Goal: Information Seeking & Learning: Check status

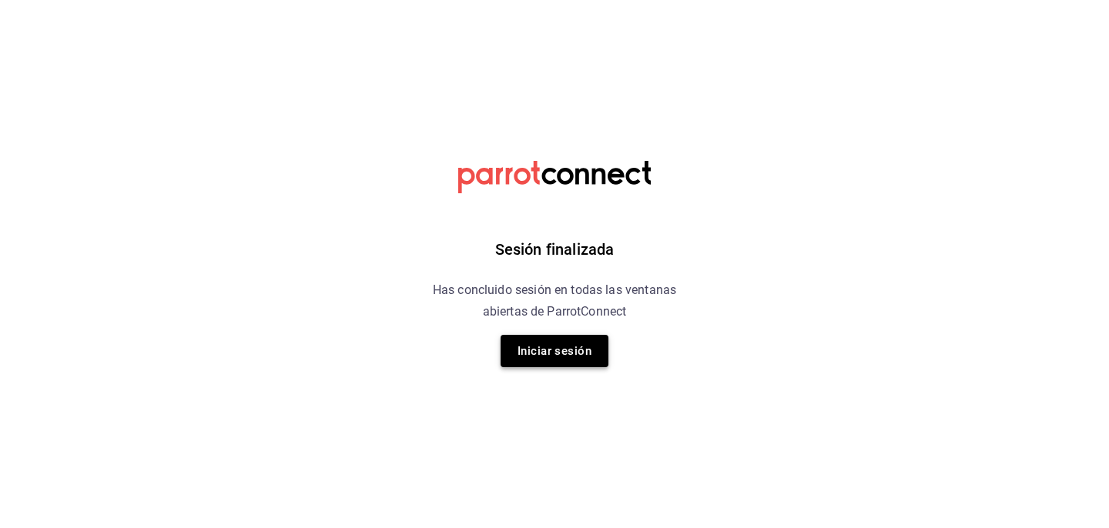
click at [572, 364] on button "Iniciar sesión" at bounding box center [555, 351] width 108 height 32
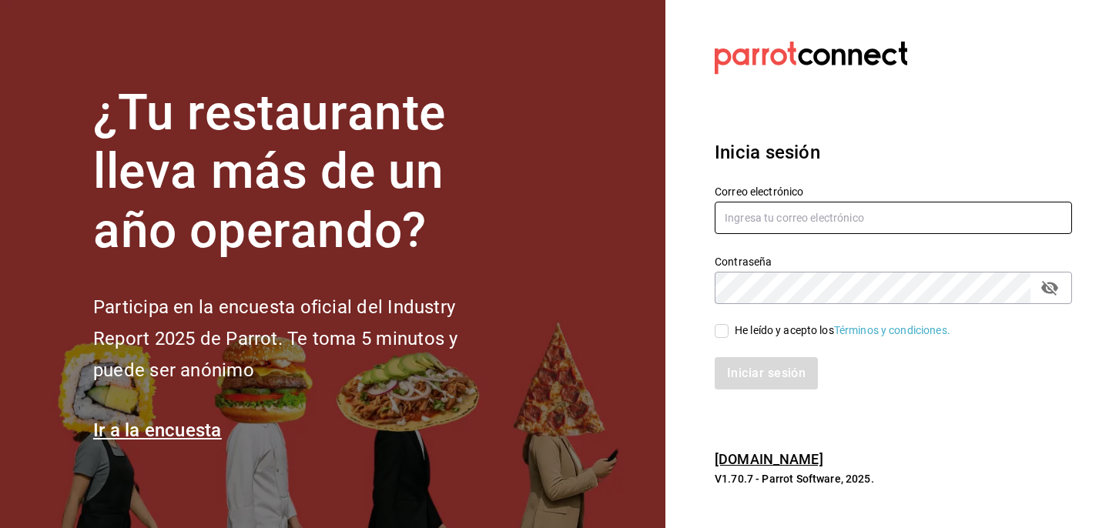
type input "edgarjsolorio@gmail.com"
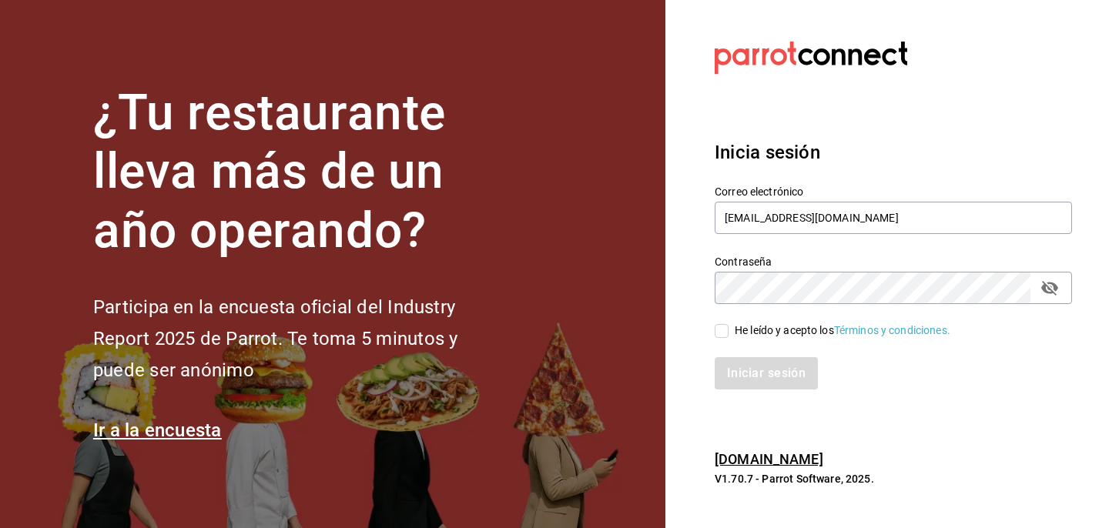
click at [730, 333] on span "He leído y acepto los Términos y condiciones." at bounding box center [840, 331] width 222 height 16
click at [729, 333] on input "He leído y acepto los Términos y condiciones." at bounding box center [722, 331] width 14 height 14
checkbox input "true"
click at [765, 369] on button "Iniciar sesión" at bounding box center [767, 373] width 105 height 32
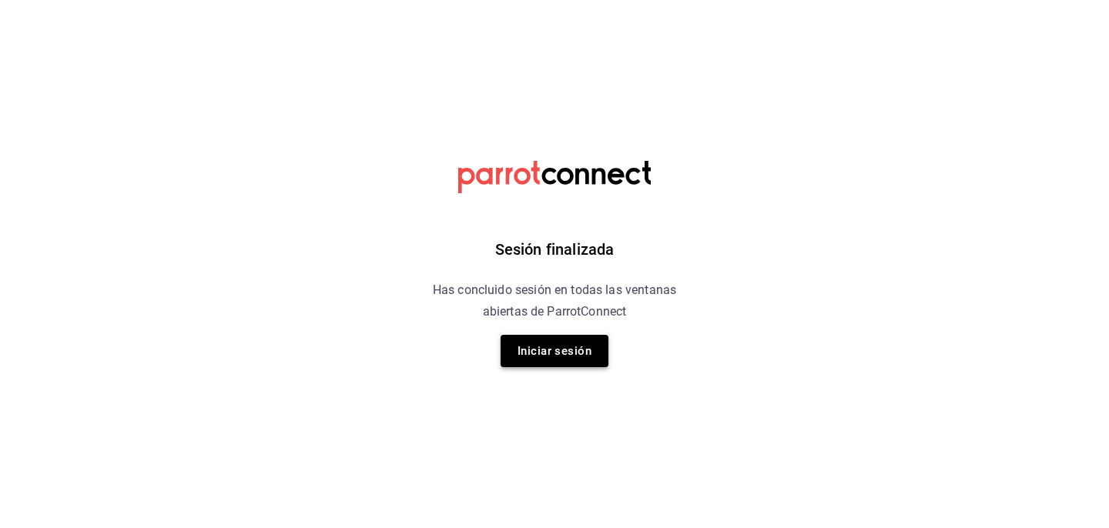
click at [510, 350] on button "Iniciar sesión" at bounding box center [555, 351] width 108 height 32
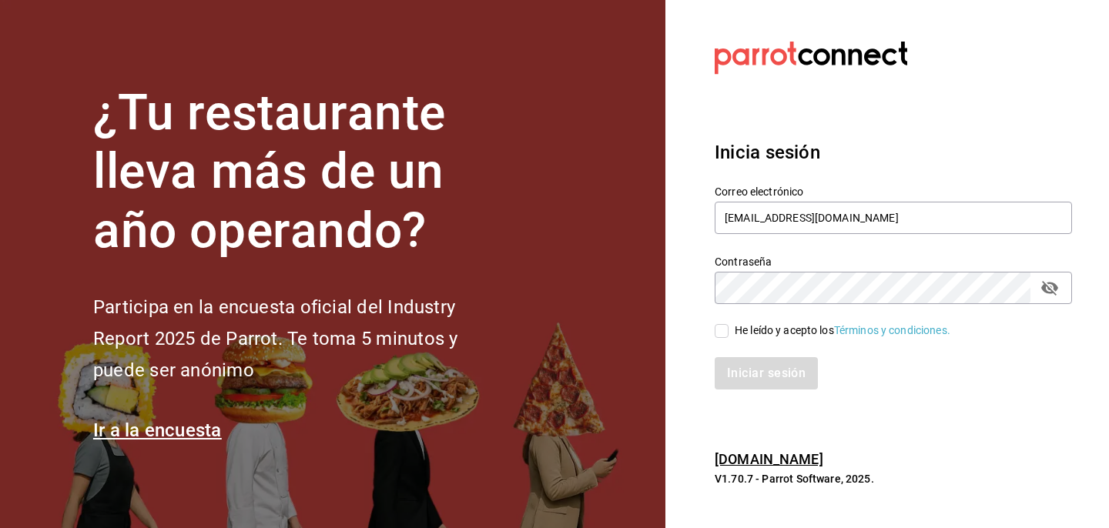
click at [732, 313] on div "He leído y acepto los Términos y condiciones." at bounding box center [884, 321] width 376 height 35
click at [727, 325] on input "He leído y acepto los Términos y condiciones." at bounding box center [722, 331] width 14 height 14
checkbox input "true"
click at [742, 368] on button "Iniciar sesión" at bounding box center [767, 373] width 105 height 32
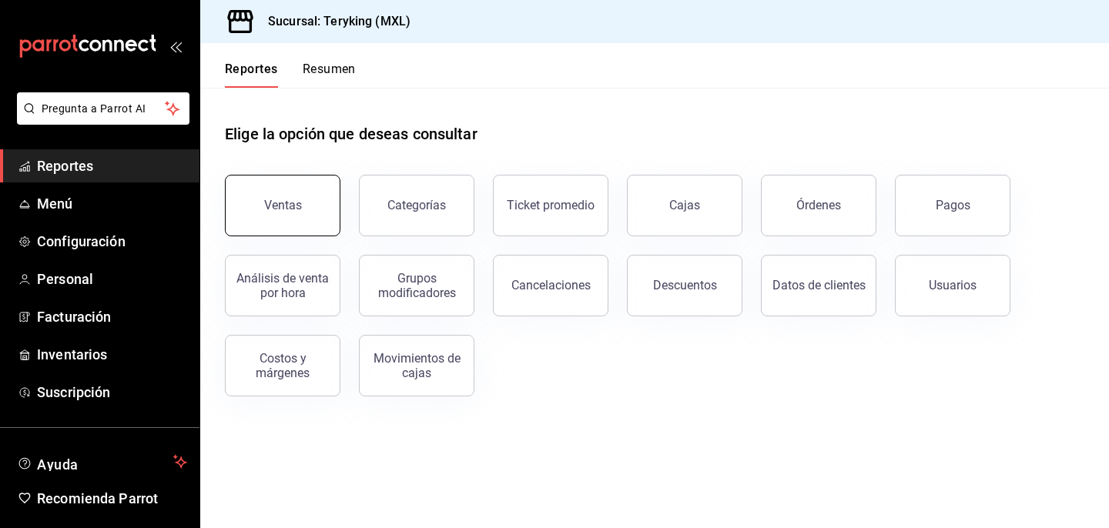
click at [287, 195] on button "Ventas" at bounding box center [283, 206] width 116 height 62
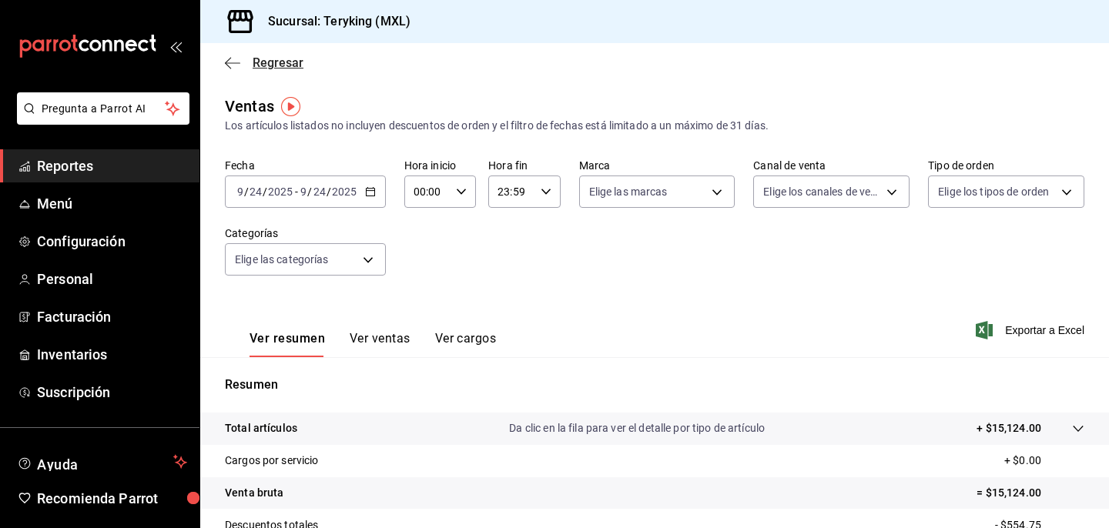
click at [230, 56] on icon "button" at bounding box center [232, 63] width 15 height 14
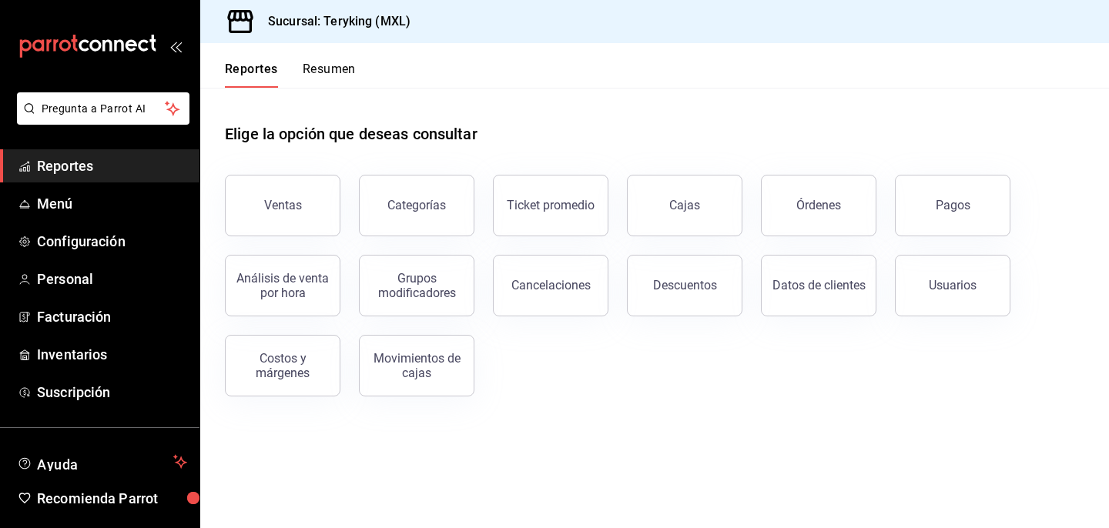
click at [338, 67] on button "Resumen" at bounding box center [329, 75] width 53 height 26
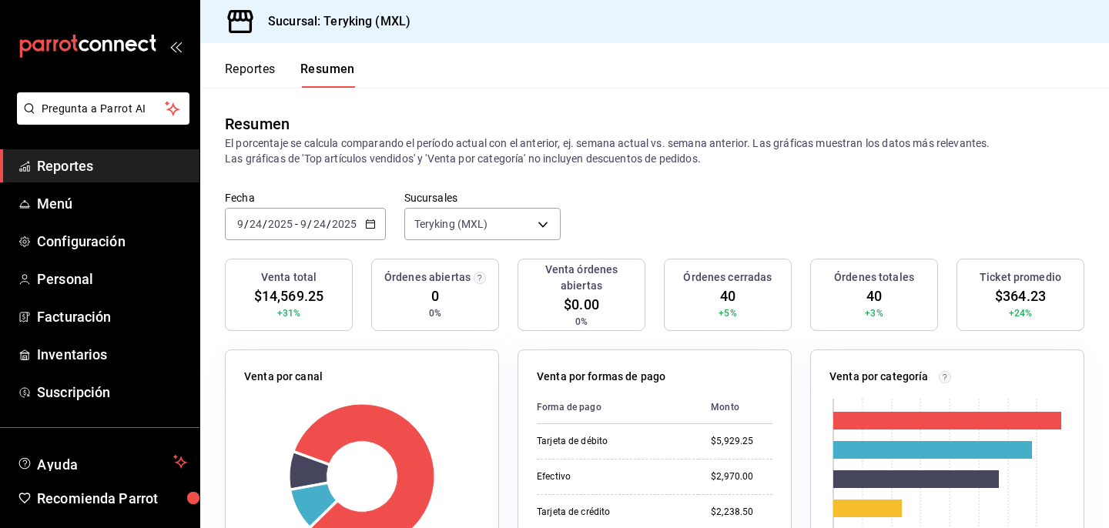
click at [325, 221] on input "24" at bounding box center [320, 224] width 14 height 12
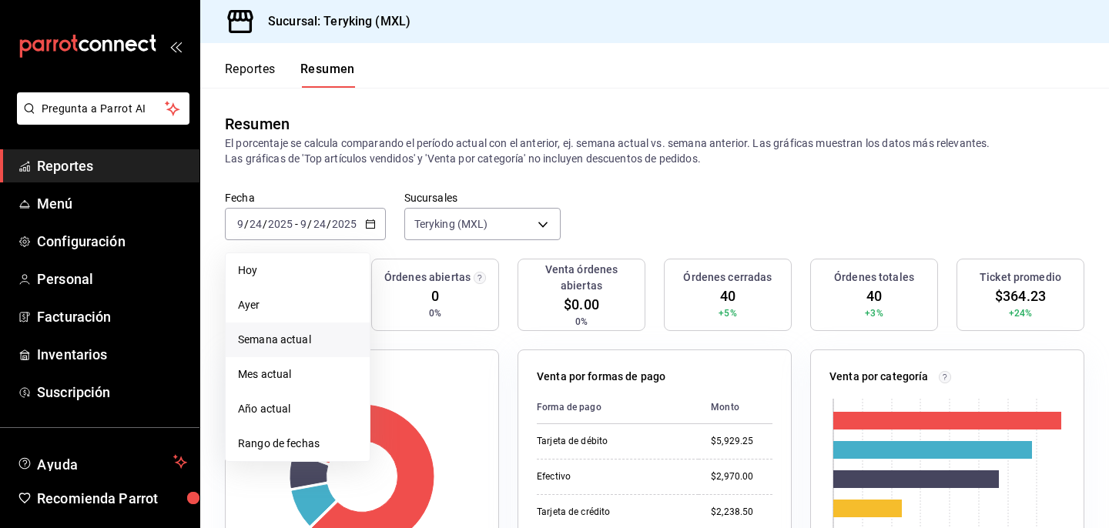
click at [312, 348] on li "Semana actual" at bounding box center [298, 340] width 144 height 35
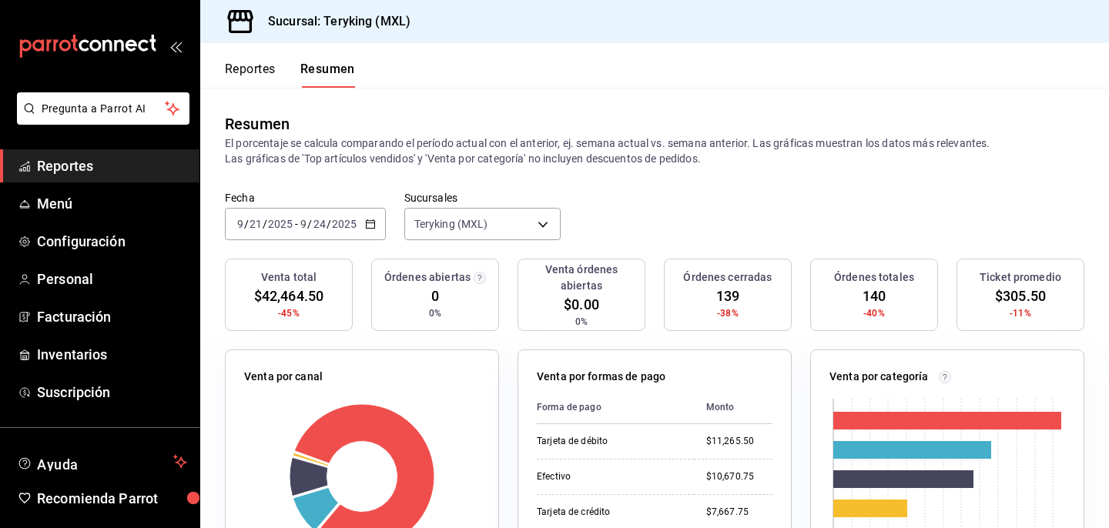
click at [240, 50] on div "Reportes Resumen" at bounding box center [277, 65] width 155 height 45
click at [241, 72] on button "Reportes" at bounding box center [250, 75] width 51 height 26
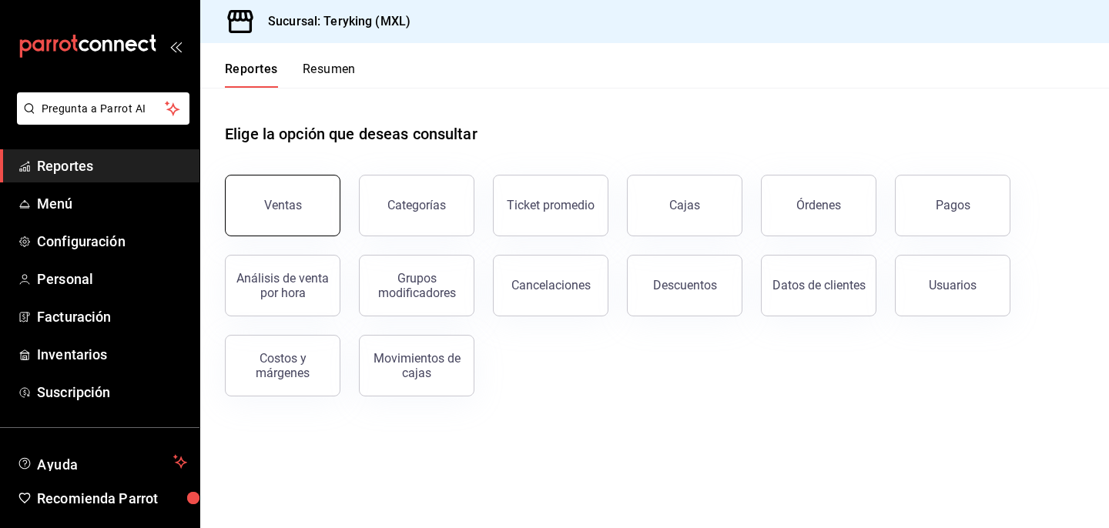
click at [312, 213] on button "Ventas" at bounding box center [283, 206] width 116 height 62
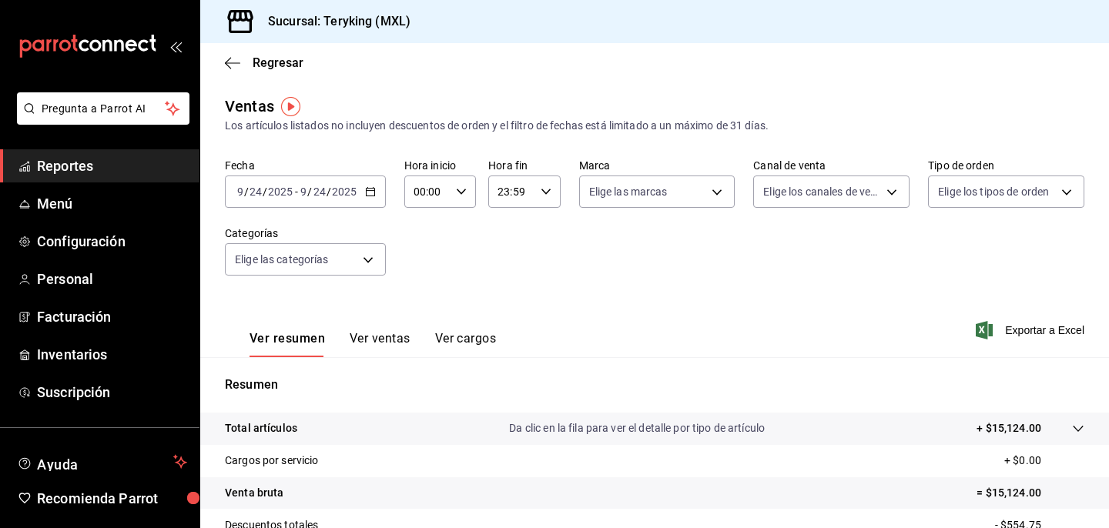
click at [330, 202] on div "2025-09-24 9 / 24 / 2025 - 2025-09-24 9 / 24 / 2025" at bounding box center [305, 192] width 161 height 32
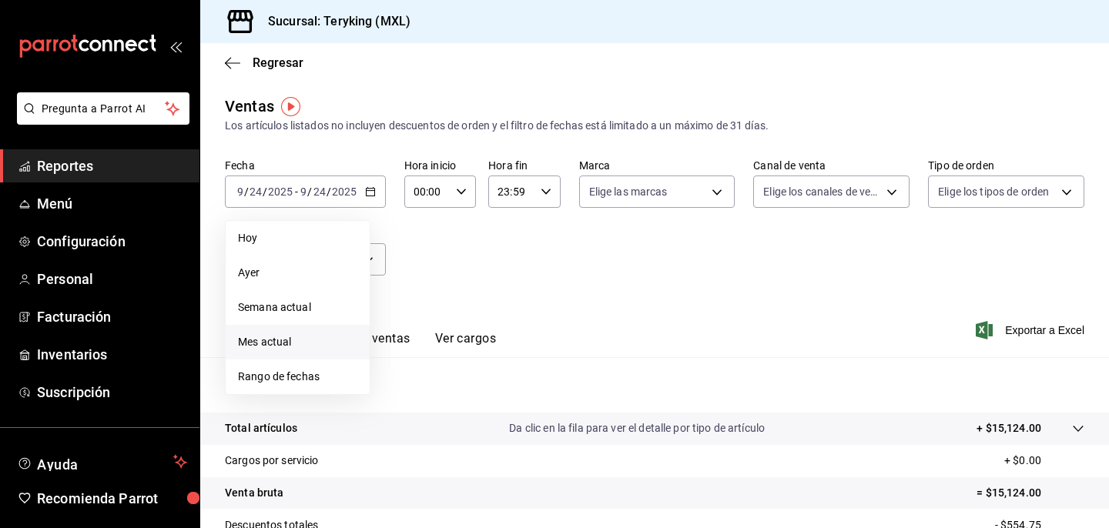
click at [310, 337] on span "Mes actual" at bounding box center [297, 342] width 119 height 16
